Goal: Use online tool/utility: Utilize a website feature to perform a specific function

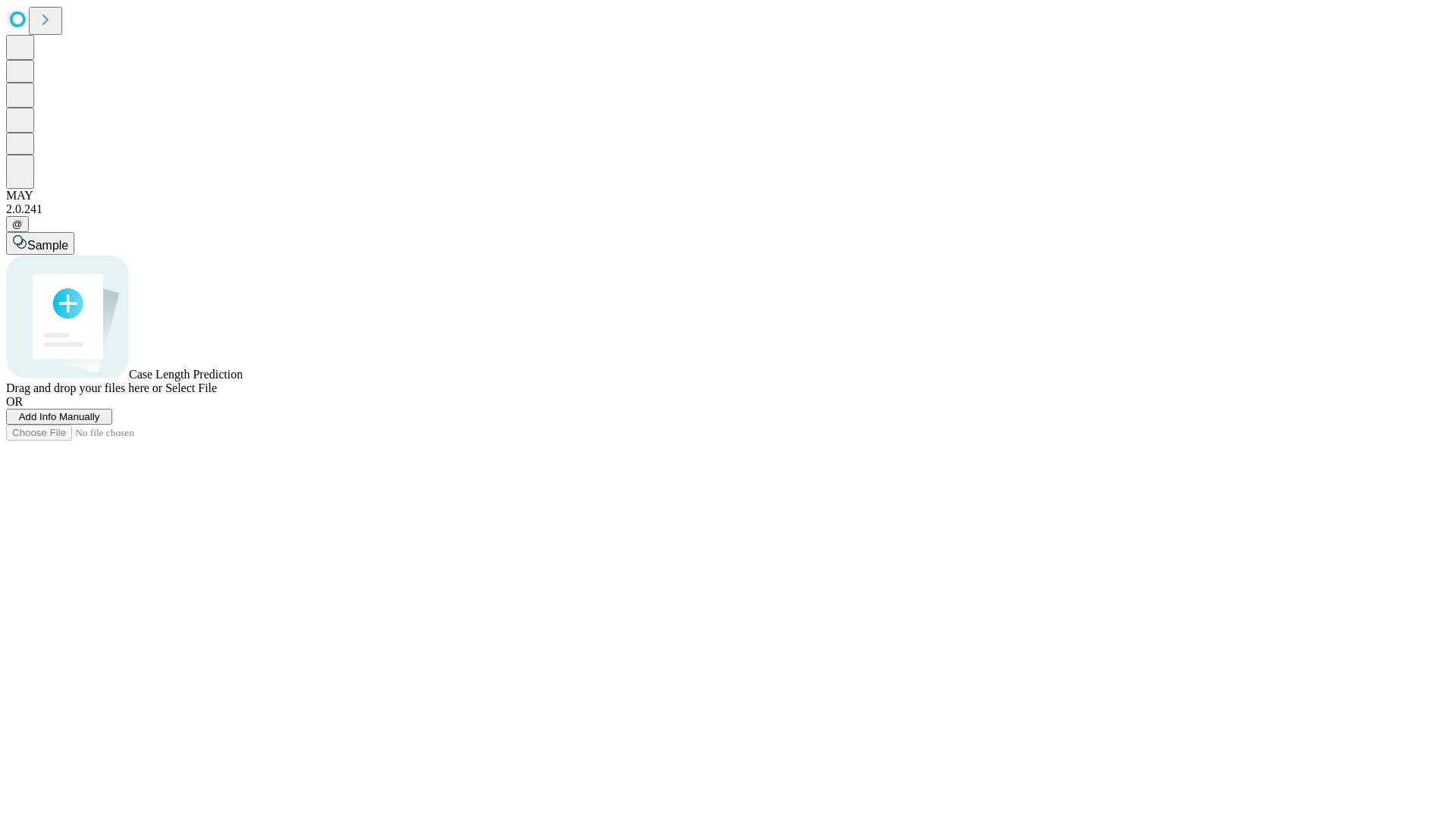
click at [100, 423] on span "Add Info Manually" at bounding box center [59, 417] width 81 height 12
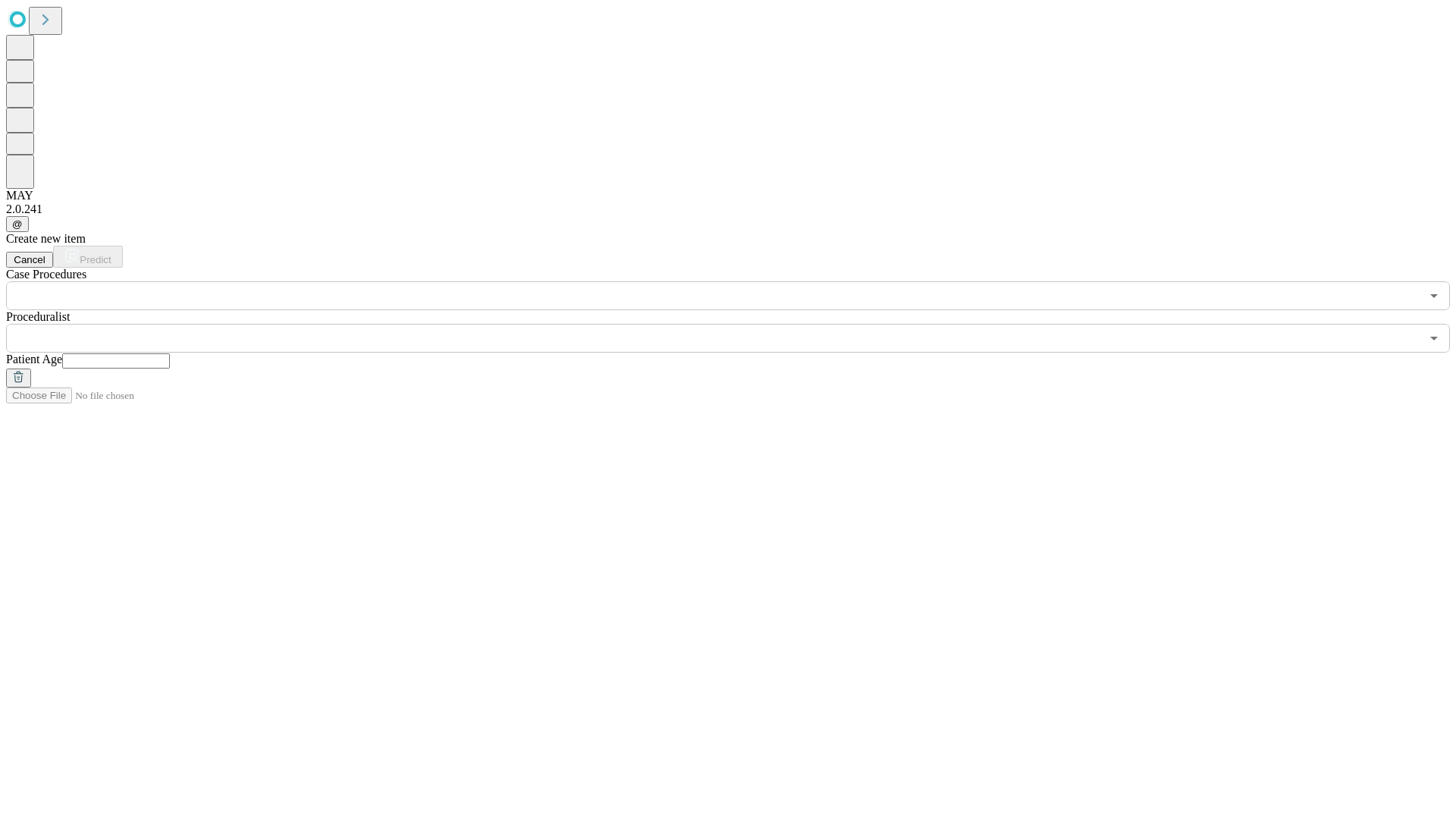
click at [170, 354] on input "text" at bounding box center [115, 361] width 107 height 15
type input "**"
click at [739, 324] on input "text" at bounding box center [713, 338] width 1414 height 28
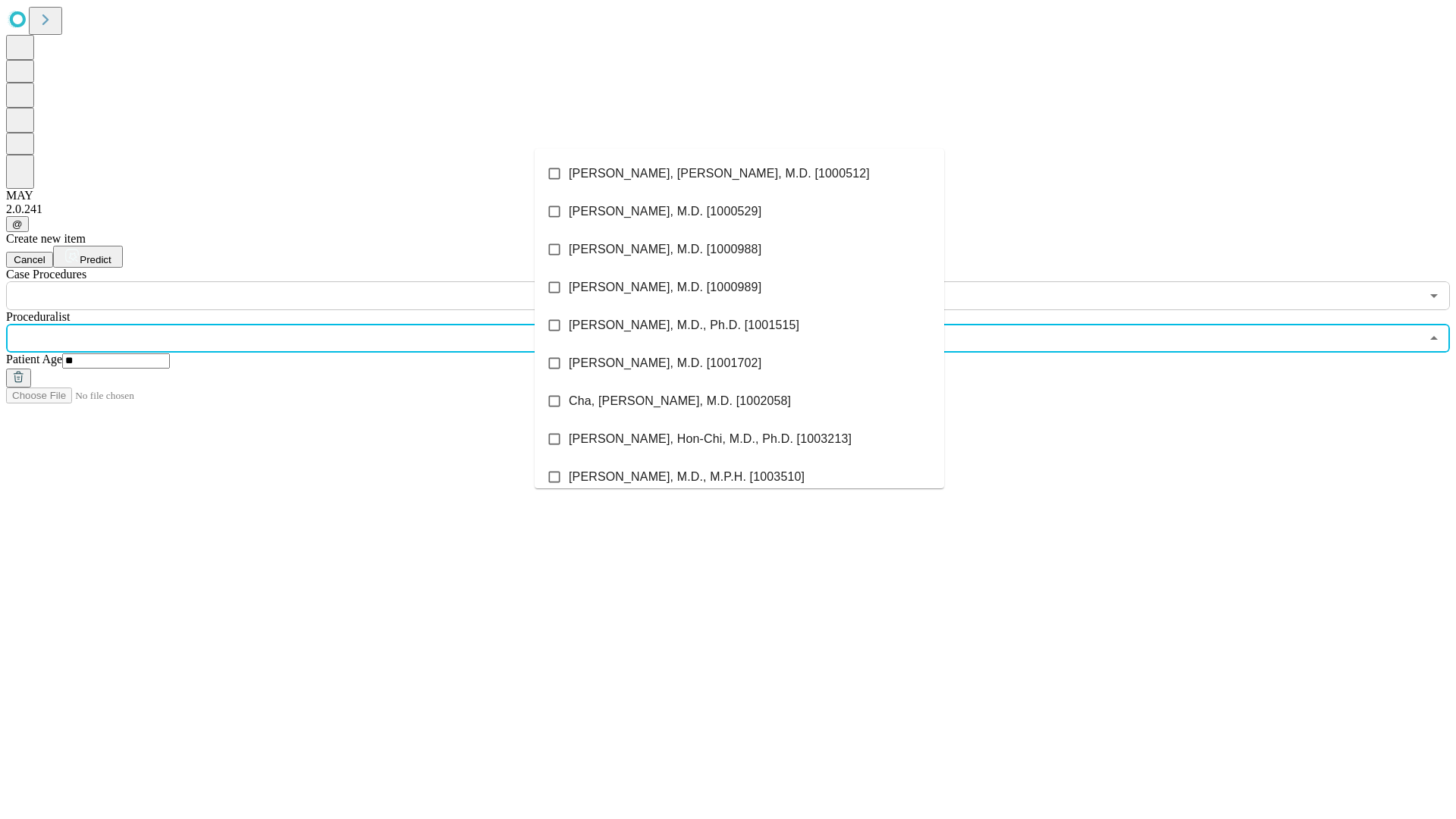
click at [740, 174] on li "[PERSON_NAME], [PERSON_NAME], M.D. [1000512]" at bounding box center [739, 173] width 410 height 38
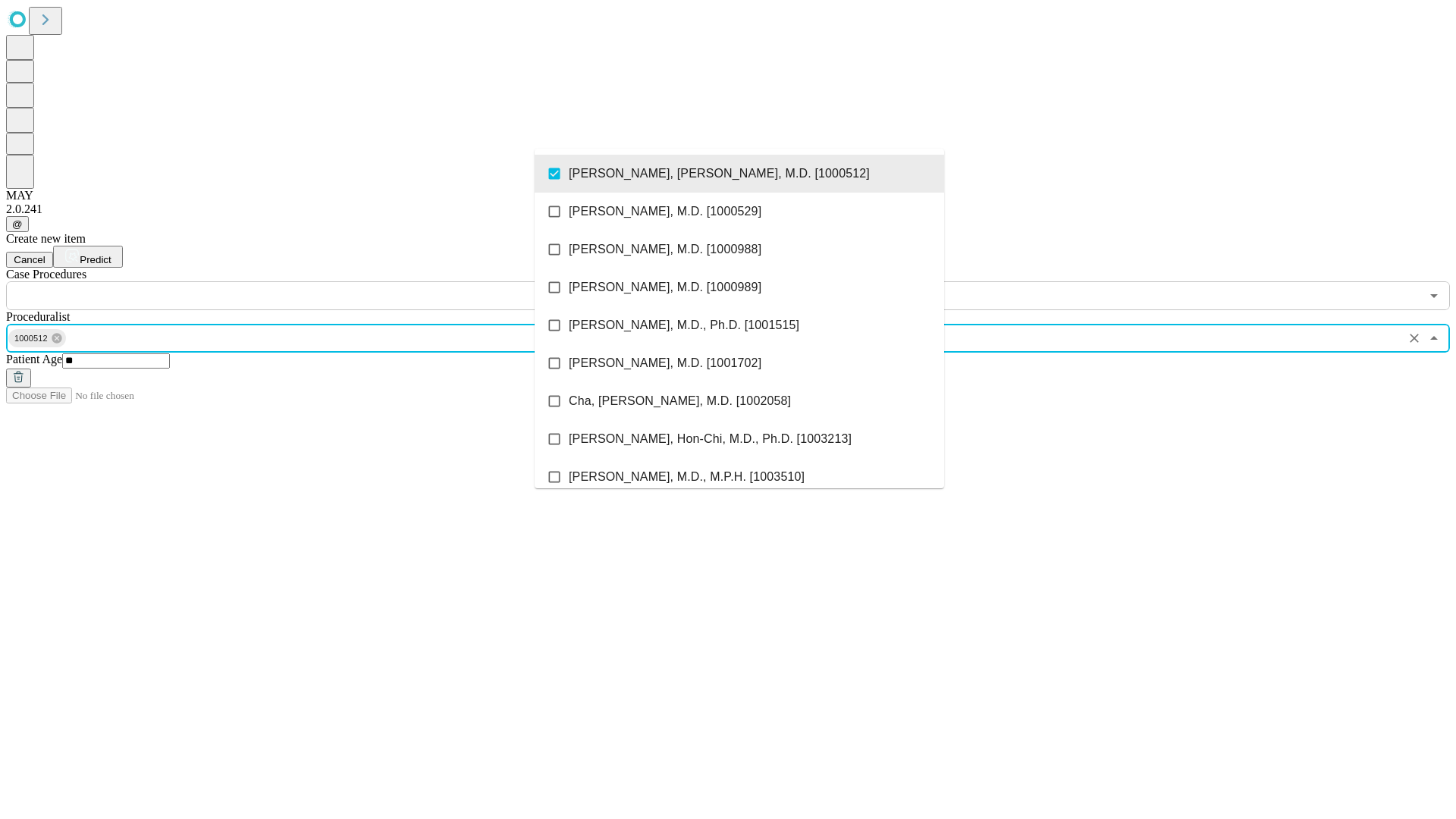
click at [319, 282] on input "text" at bounding box center [713, 296] width 1414 height 28
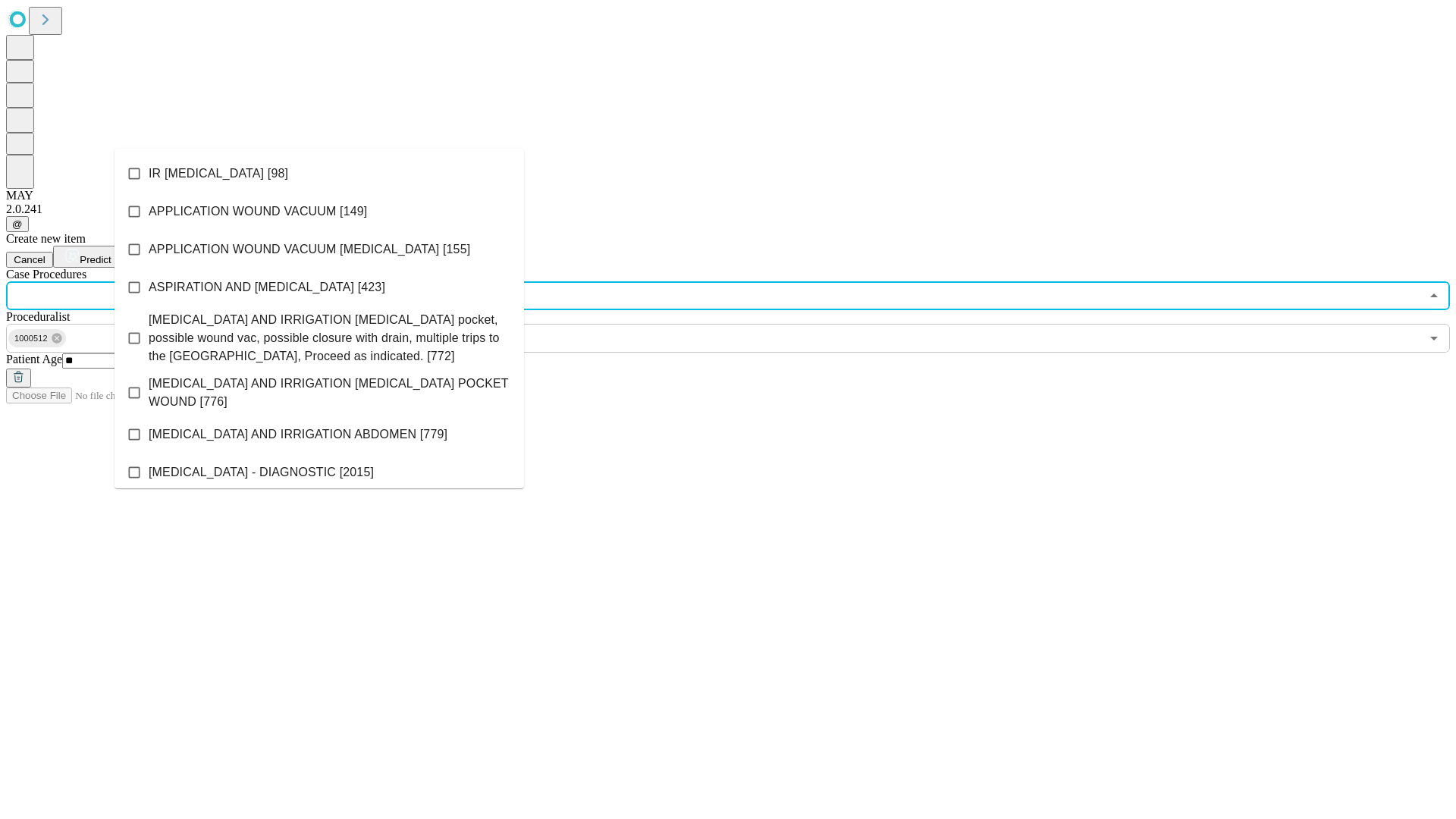
click at [319, 174] on li "IR [MEDICAL_DATA] [98]" at bounding box center [319, 173] width 410 height 38
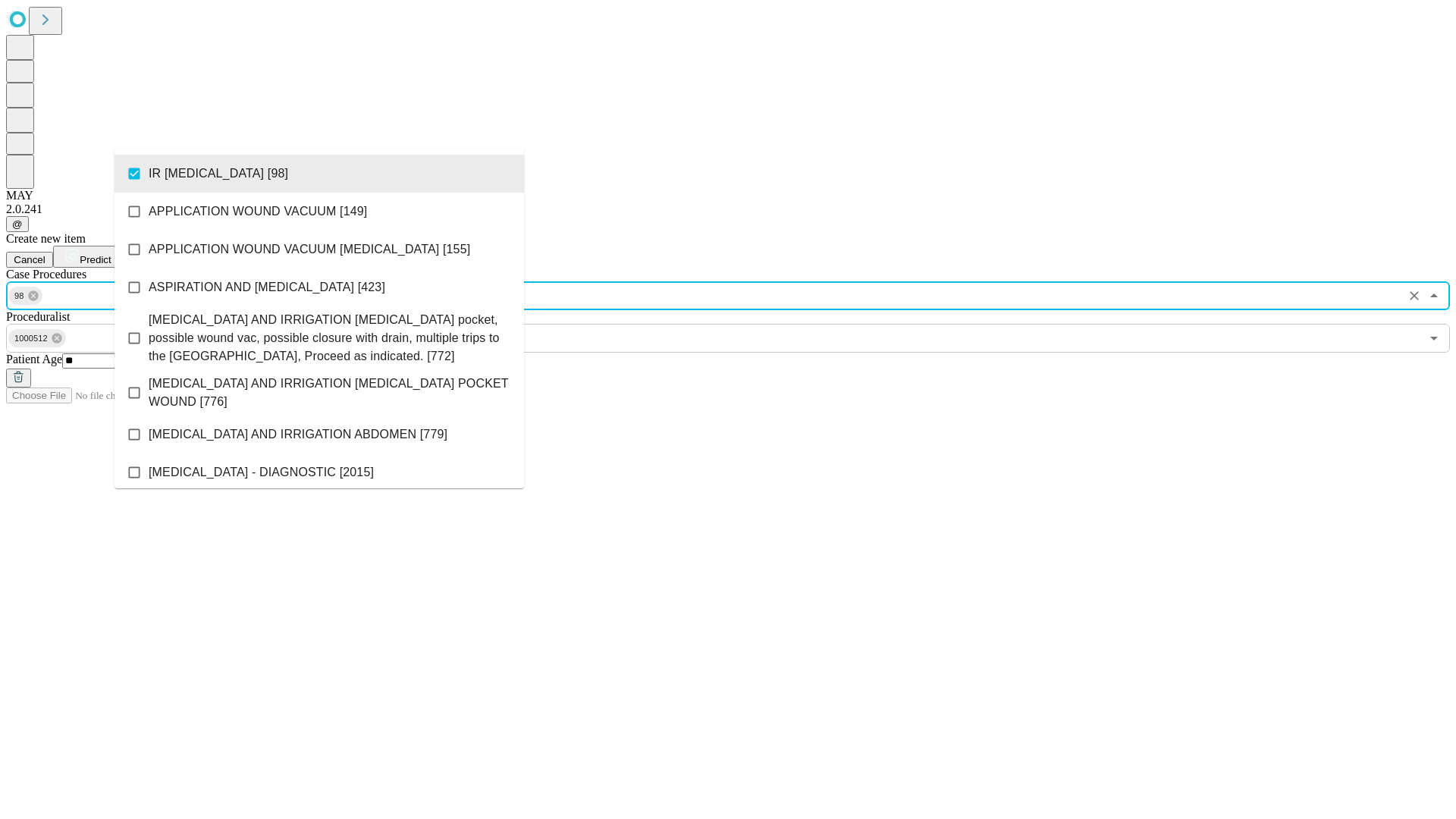
click at [111, 254] on span "Predict" at bounding box center [95, 259] width 31 height 12
